Goal: Transaction & Acquisition: Download file/media

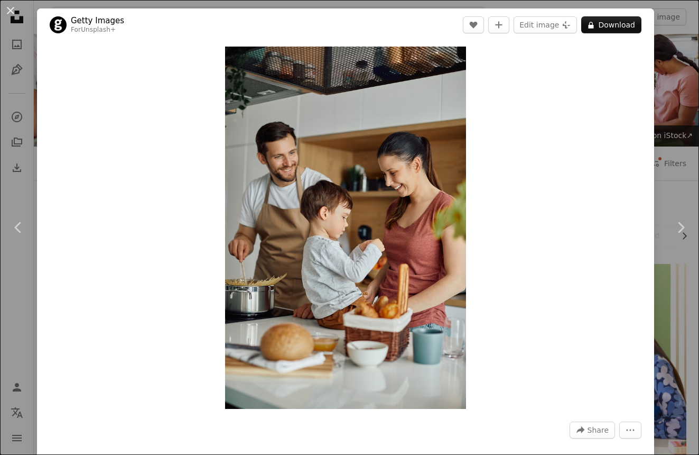
scroll to position [1418, 0]
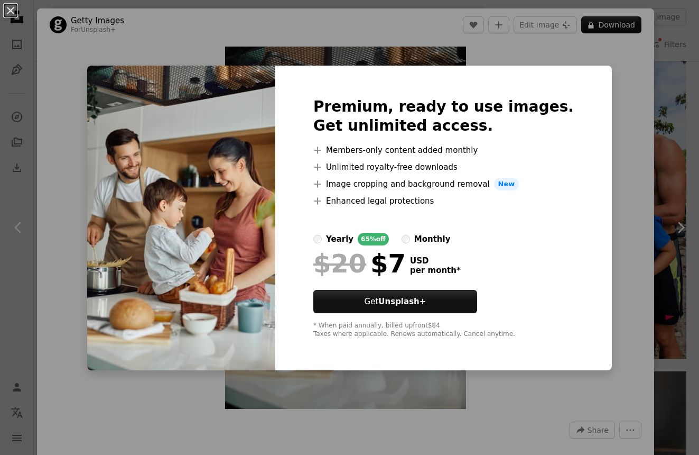
click at [593, 110] on div "An X shape Premium, ready to use images. Get unlimited access. A plus sign Memb…" at bounding box center [349, 227] width 699 height 455
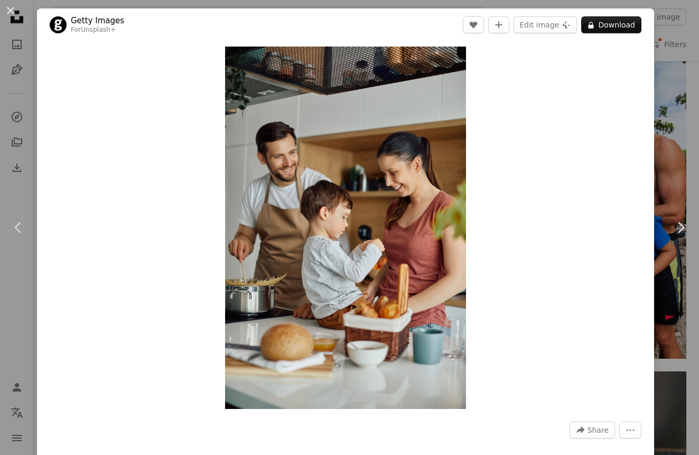
click at [654, 42] on div "Zoom in" at bounding box center [345, 227] width 617 height 373
click at [669, 41] on div "An X shape Chevron left Chevron right Getty Images For Unsplash+ A heart A plus…" at bounding box center [349, 227] width 699 height 455
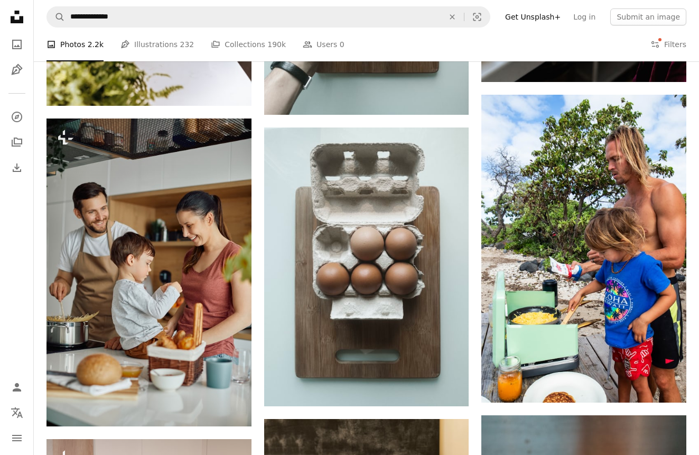
scroll to position [1370, 0]
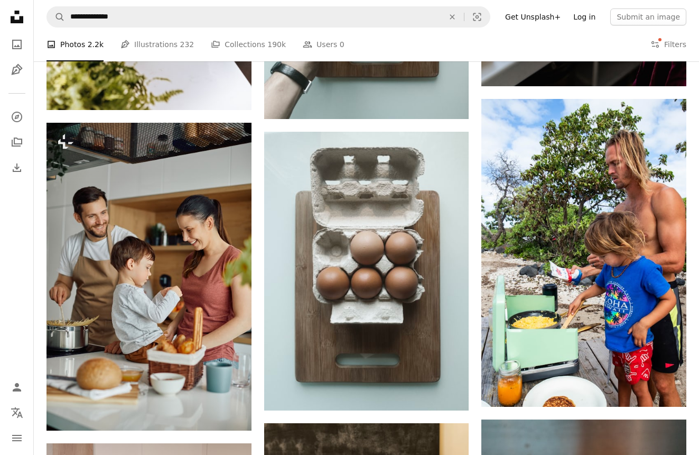
click at [593, 14] on link "Log in" at bounding box center [584, 16] width 35 height 17
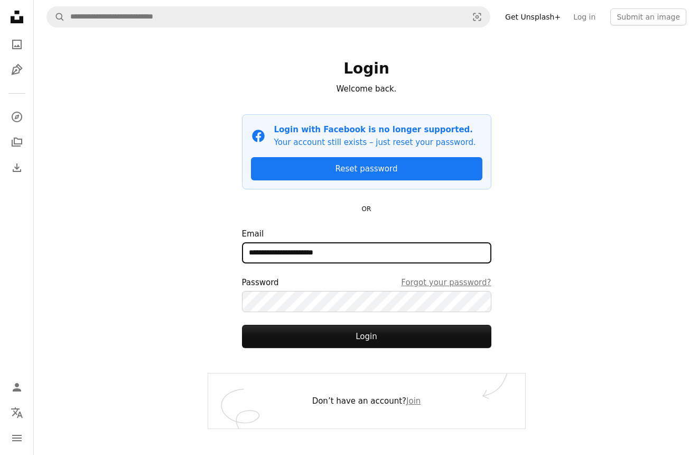
type input "**********"
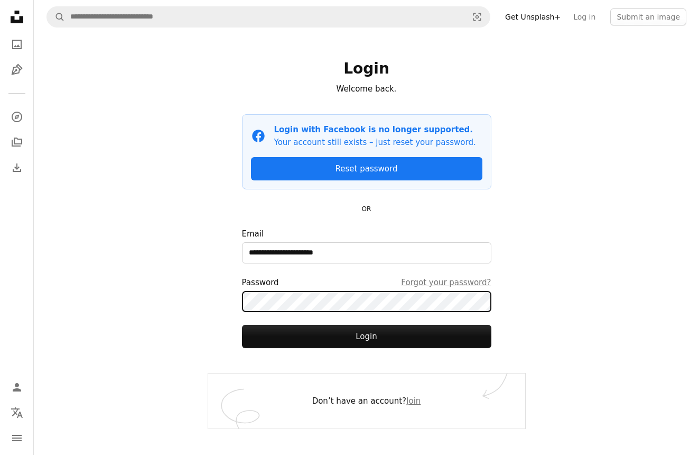
click at [366, 336] on button "Login" at bounding box center [367, 336] width 250 height 23
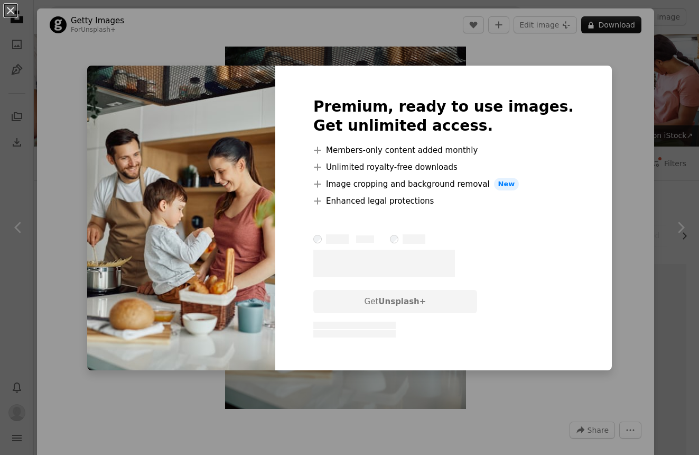
scroll to position [1576, 0]
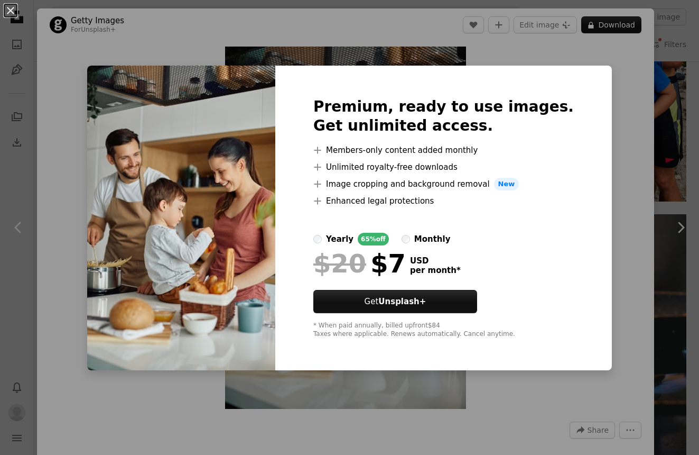
click at [606, 77] on div "An X shape Premium, ready to use images. Get unlimited access. A plus sign Memb…" at bounding box center [349, 227] width 699 height 455
